Goal: Information Seeking & Learning: Understand process/instructions

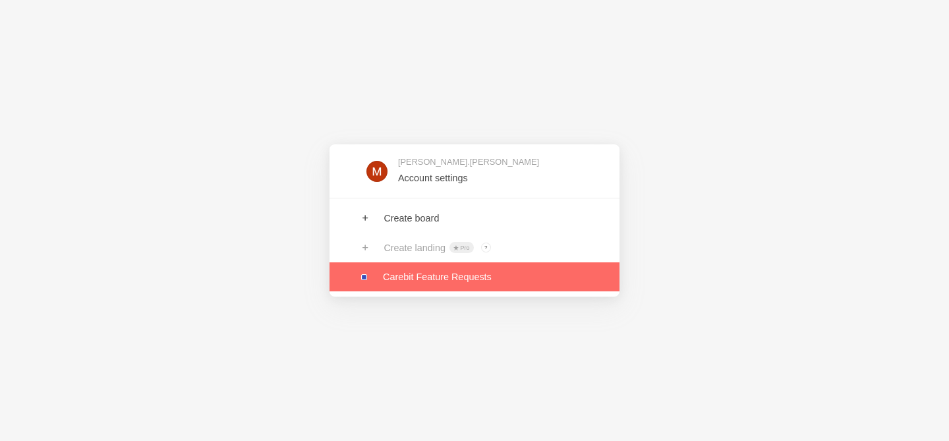
click at [427, 273] on link at bounding box center [475, 276] width 290 height 29
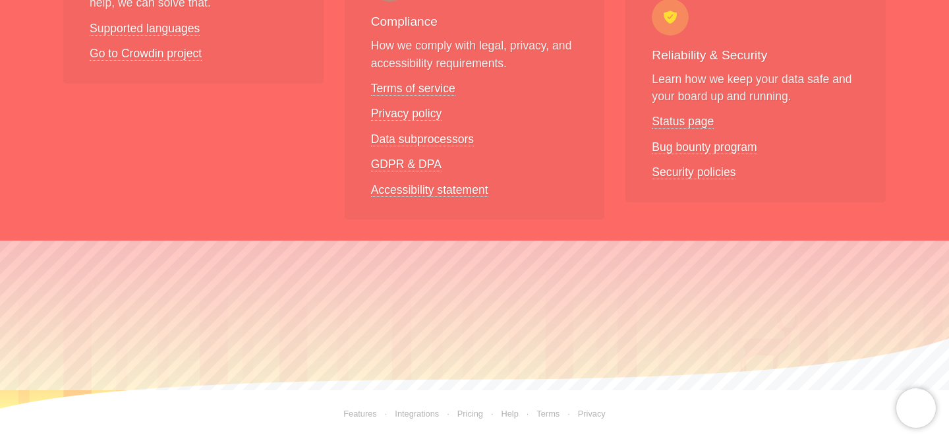
scroll to position [230, 0]
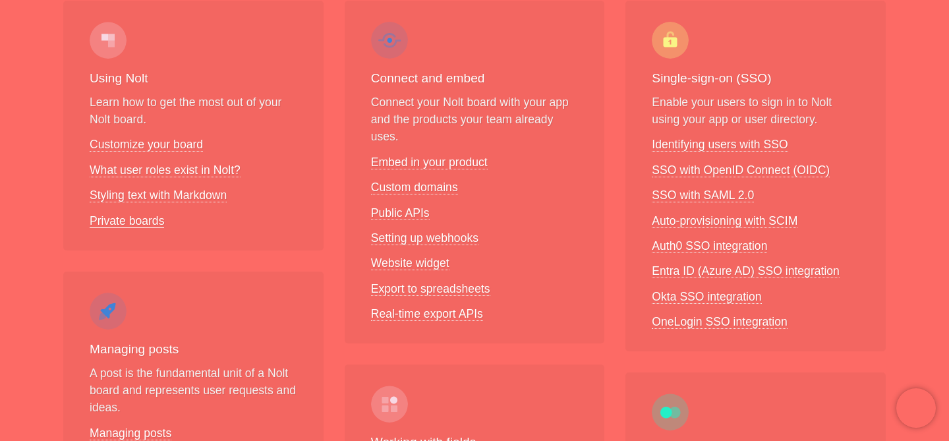
click at [135, 216] on link "Private boards" at bounding box center [127, 221] width 74 height 14
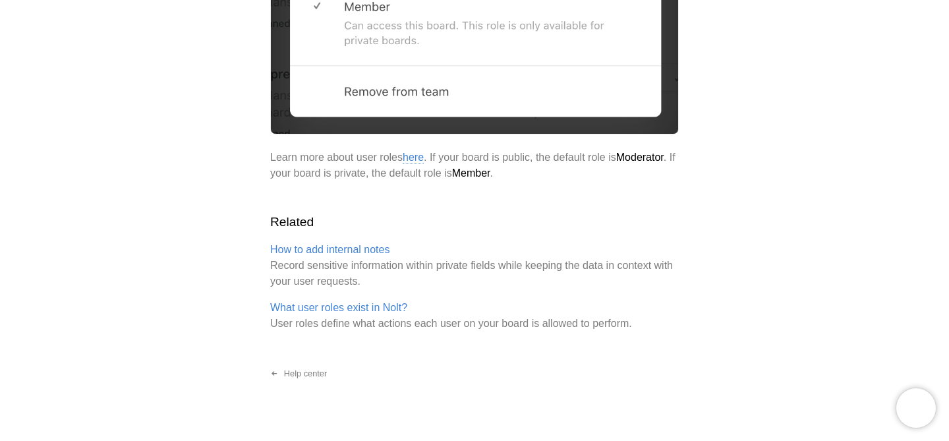
scroll to position [2007, 0]
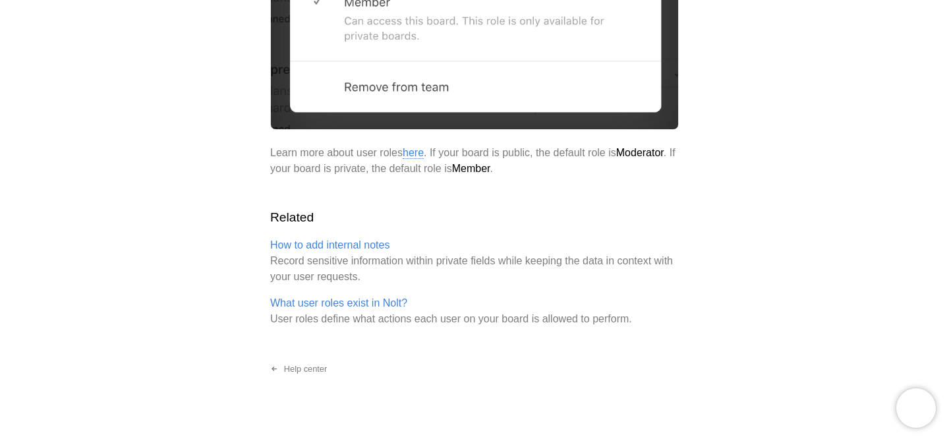
click at [424, 147] on link "here" at bounding box center [413, 153] width 21 height 12
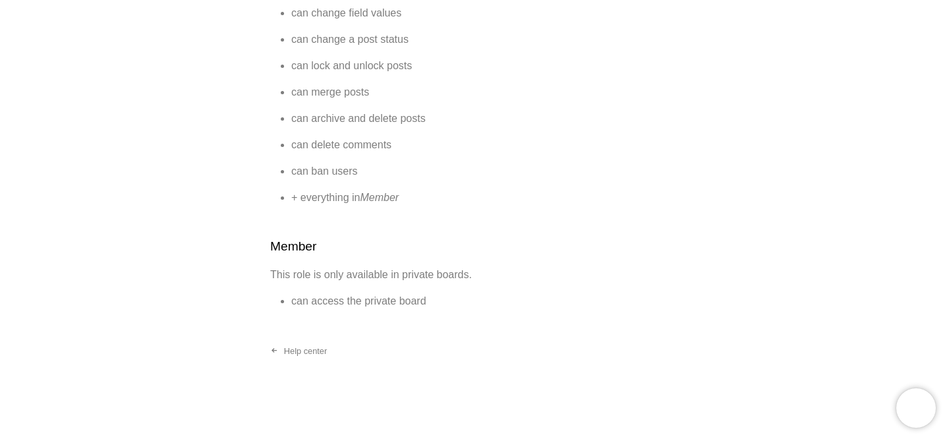
scroll to position [871, 0]
